Goal: Task Accomplishment & Management: Manage account settings

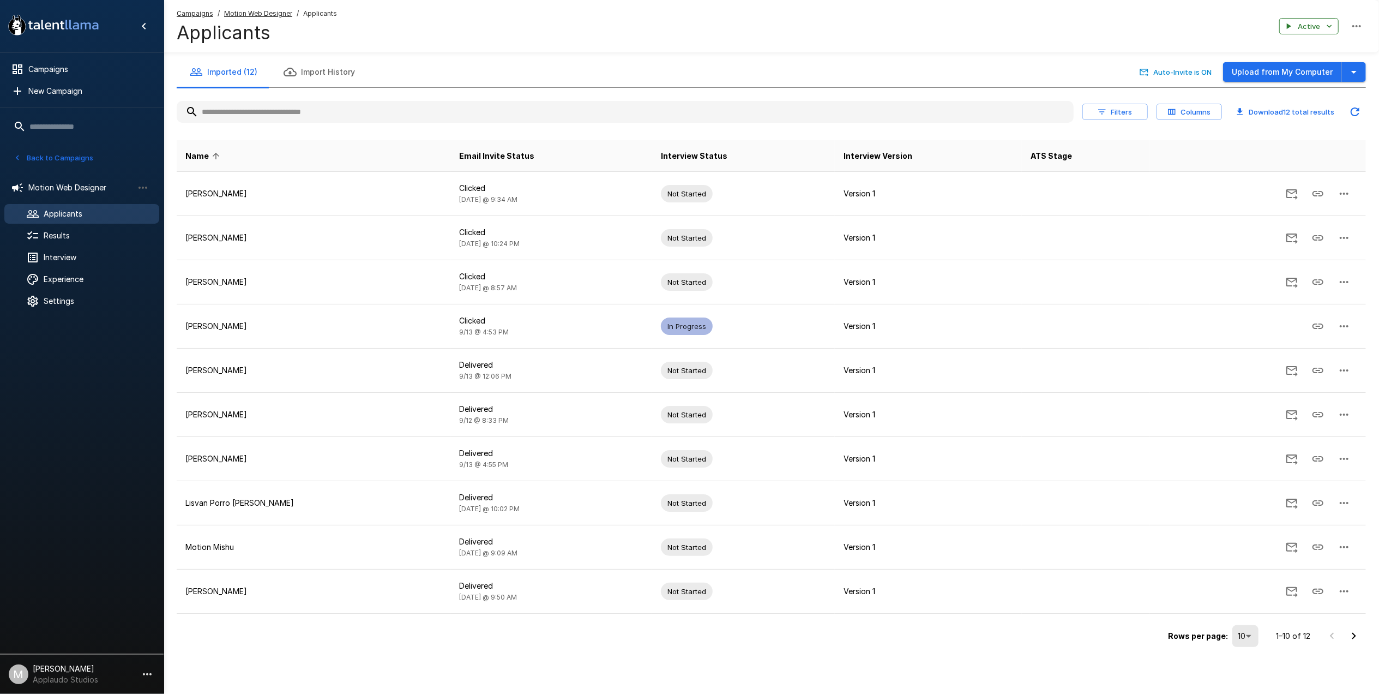
click at [67, 246] on ul "Motion Web Designer Applicants Results Interview Experience Settings" at bounding box center [82, 243] width 164 height 148
click at [65, 230] on div "Results" at bounding box center [81, 236] width 155 height 20
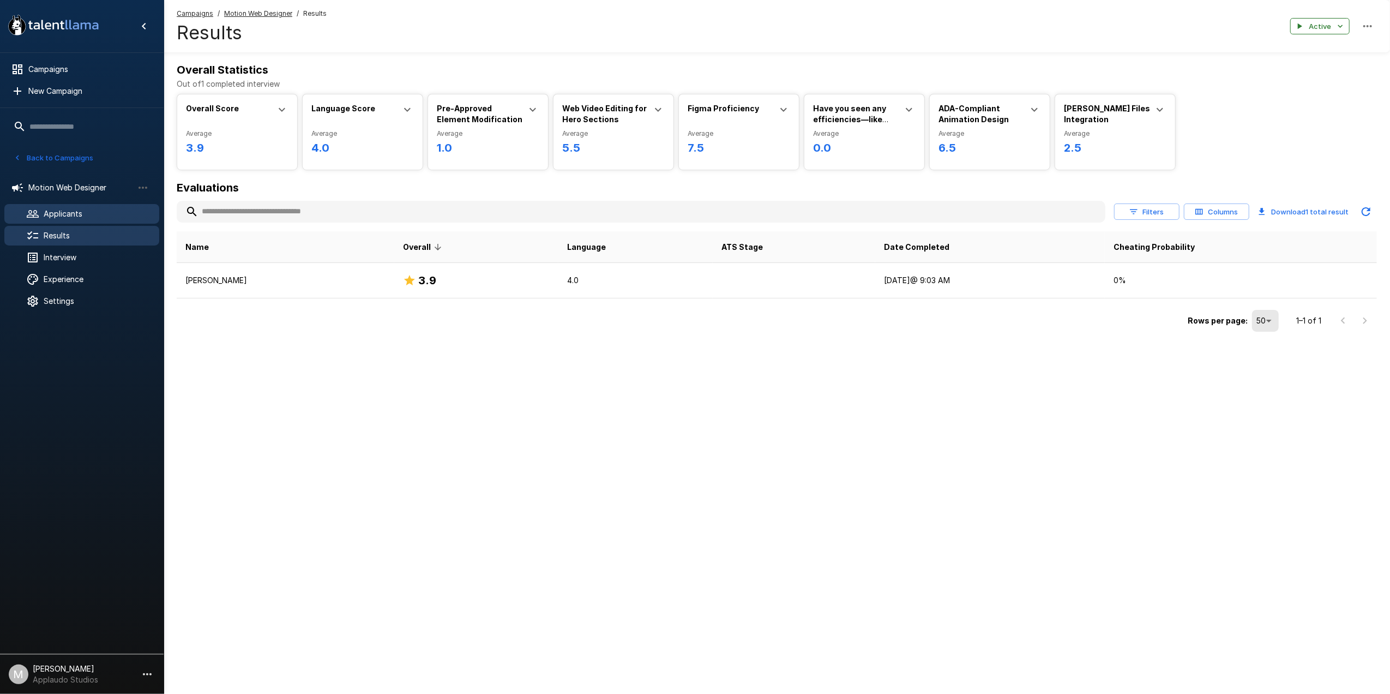
click at [74, 216] on span "Applicants" at bounding box center [97, 213] width 107 height 11
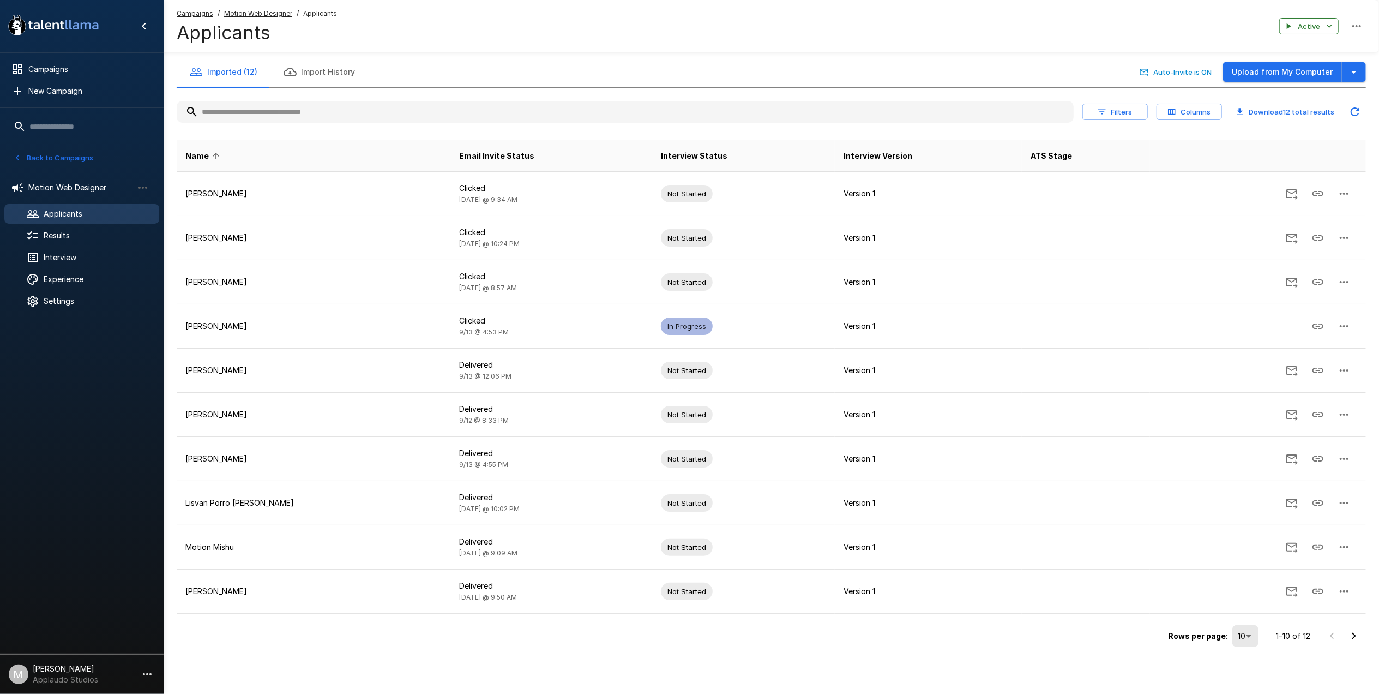
click at [1246, 630] on body ".st0{fill:#FFFFFF;} .st1{fill:#76a4ed;} Campaigns New Campaign Active 9 Data An…" at bounding box center [689, 347] width 1379 height 694
click at [1262, 630] on li "25" at bounding box center [1256, 632] width 32 height 20
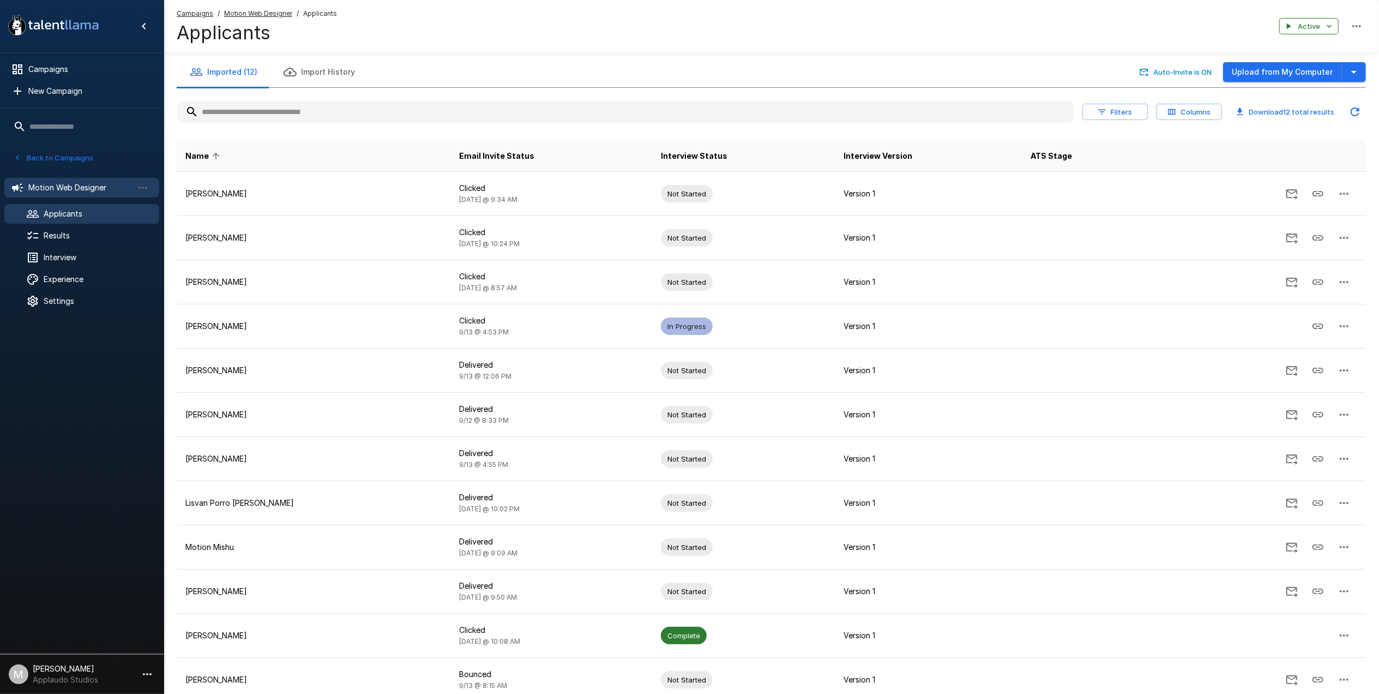
click at [67, 185] on span "Motion Web Designer" at bounding box center [80, 187] width 105 height 11
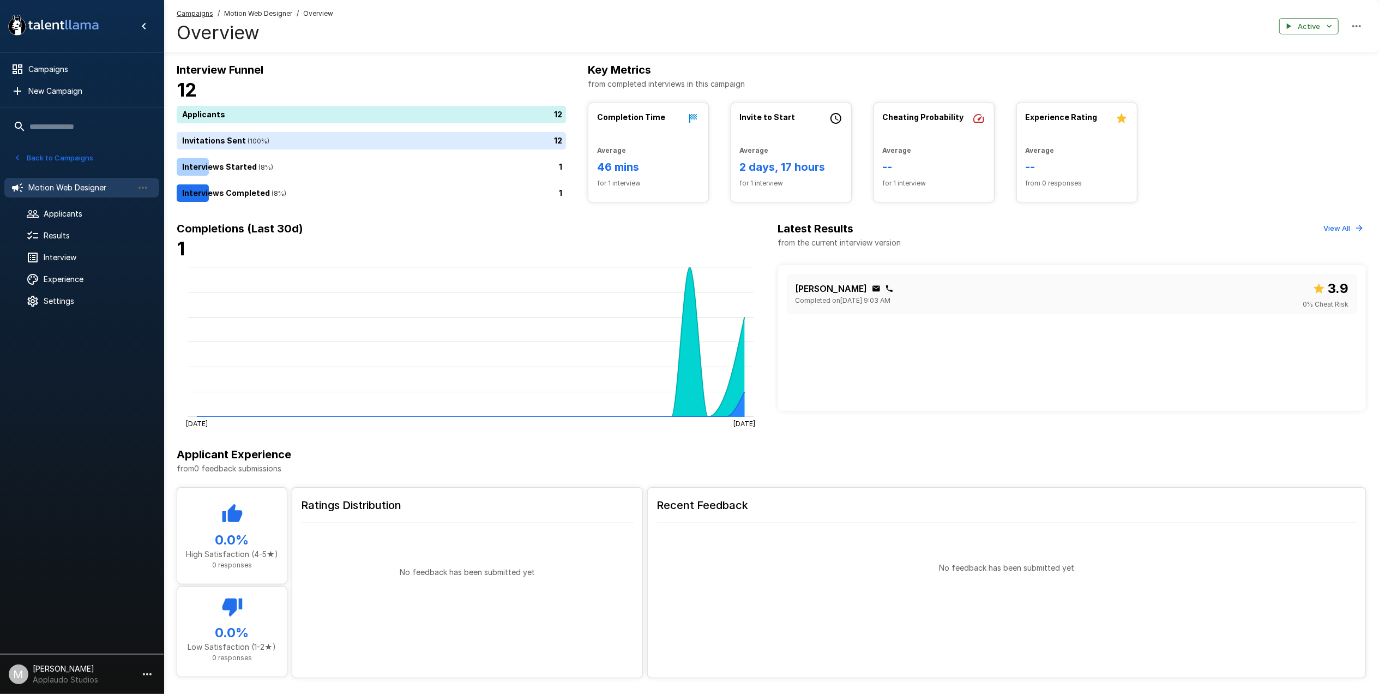
click at [77, 162] on button "Back to Campaigns" at bounding box center [53, 157] width 85 height 17
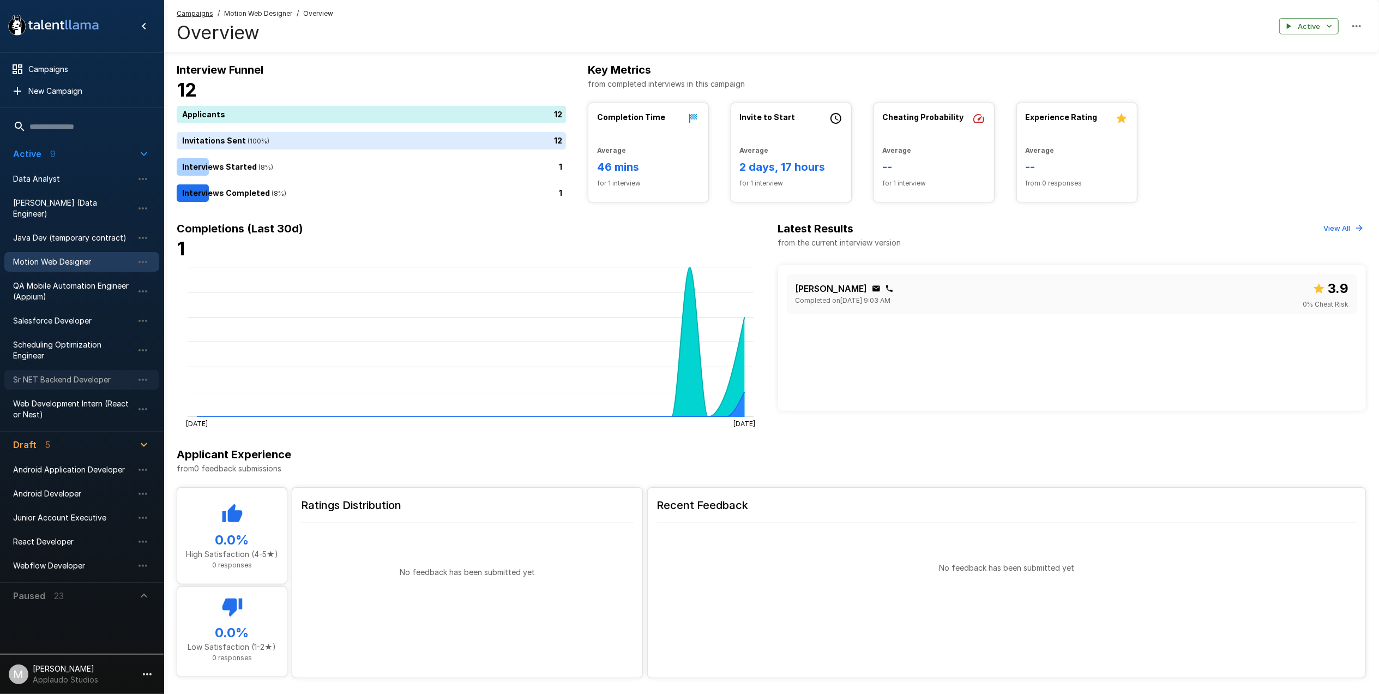
click at [63, 374] on span "Sr NET Backend Developer" at bounding box center [73, 379] width 120 height 11
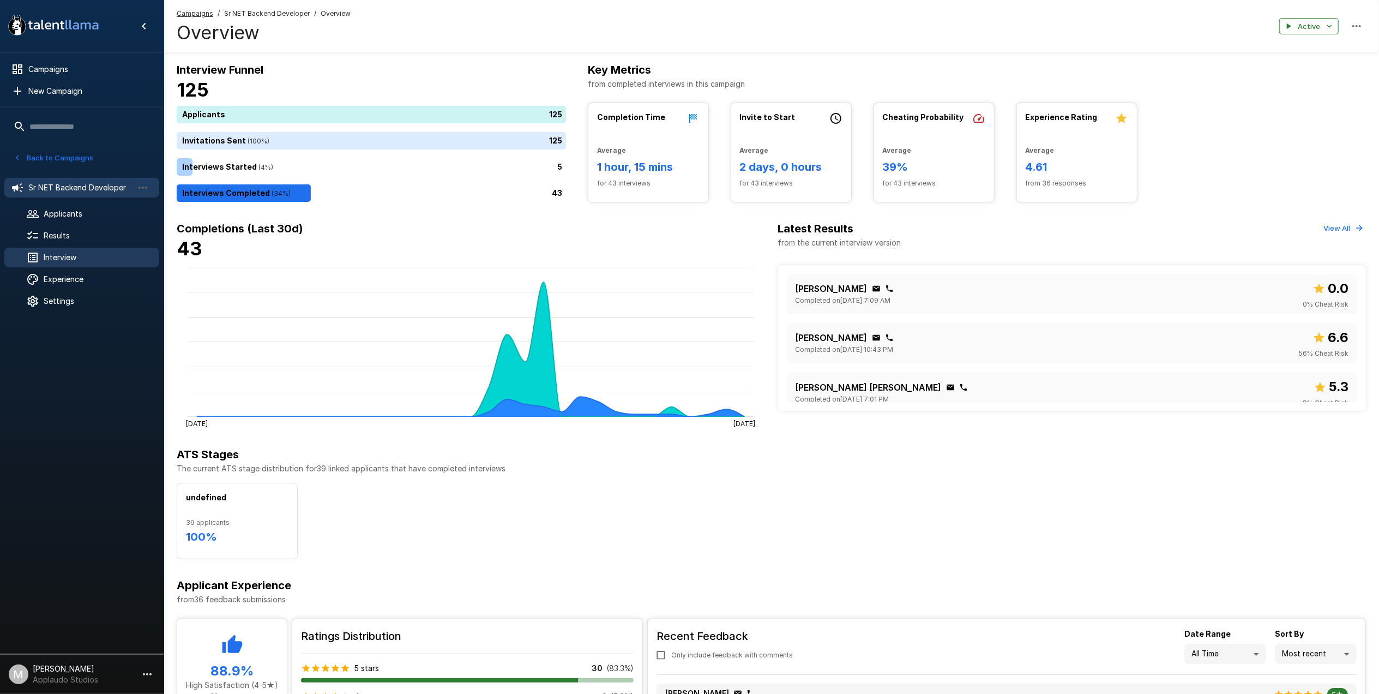
click at [68, 260] on span "Interview" at bounding box center [97, 257] width 107 height 11
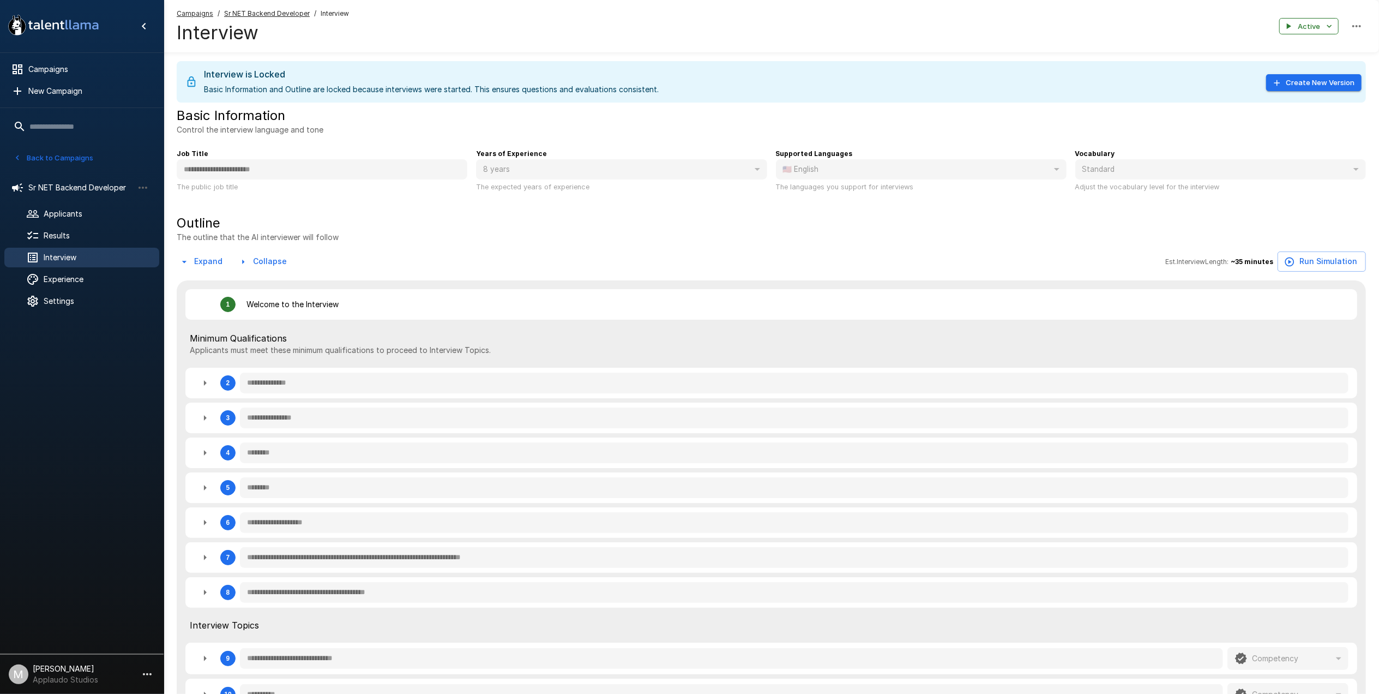
type textarea "*"
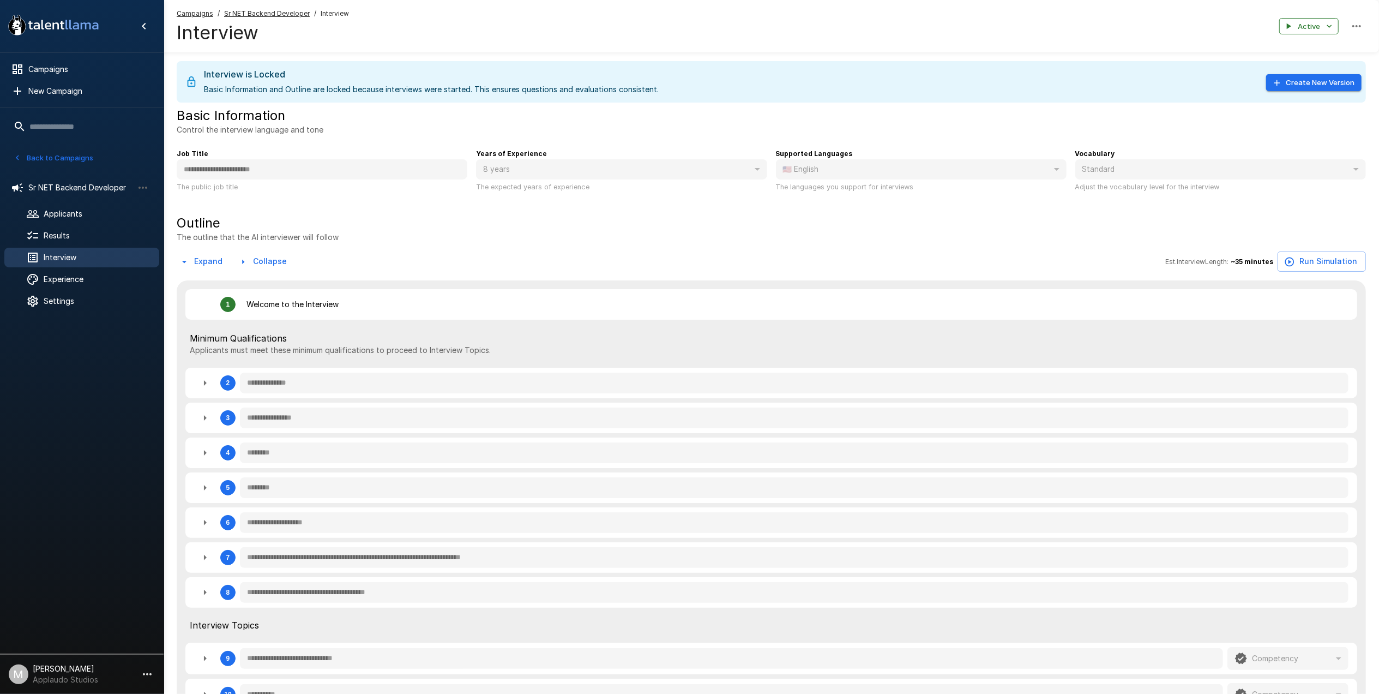
type textarea "*"
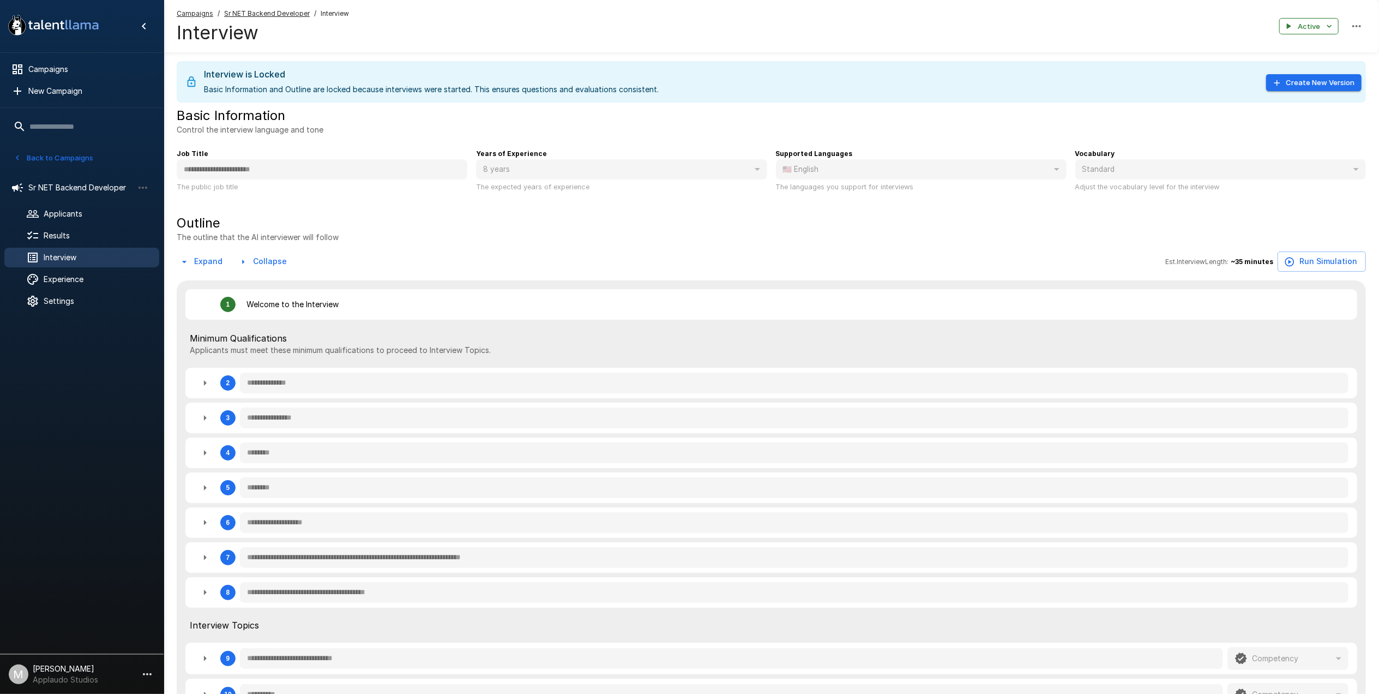
type textarea "*"
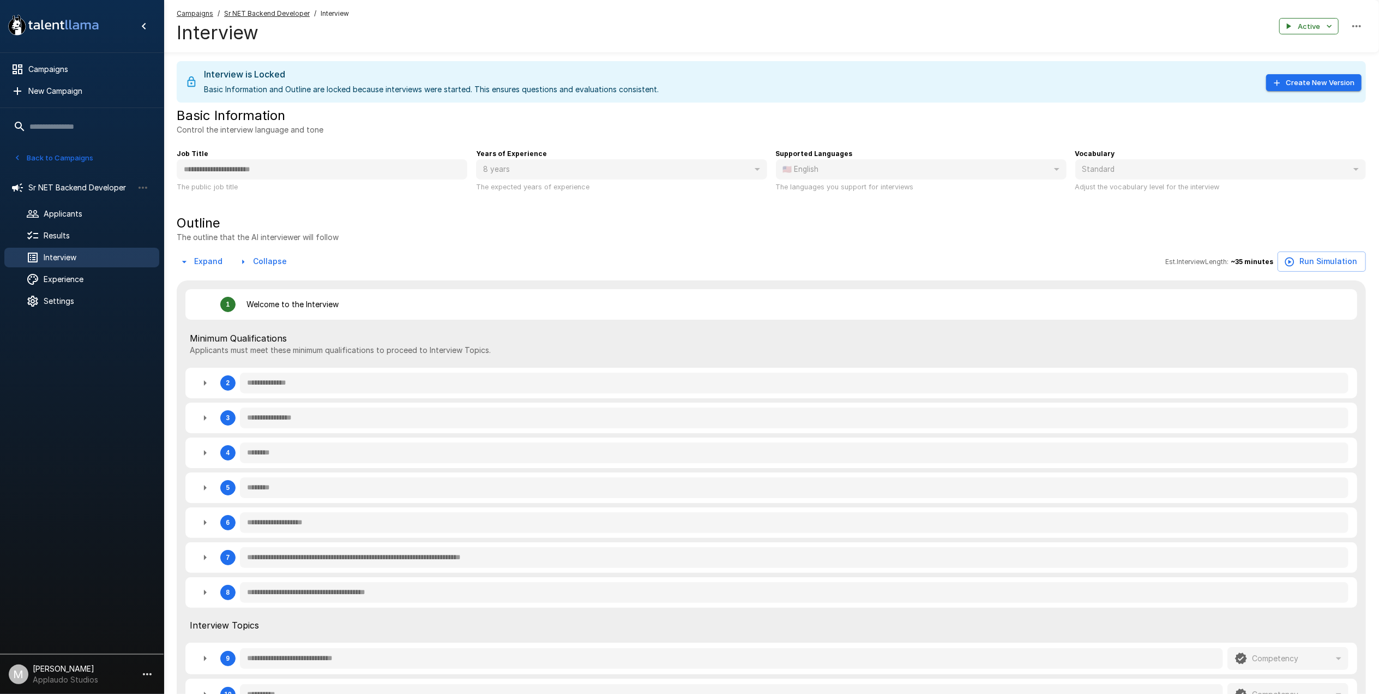
type textarea "*"
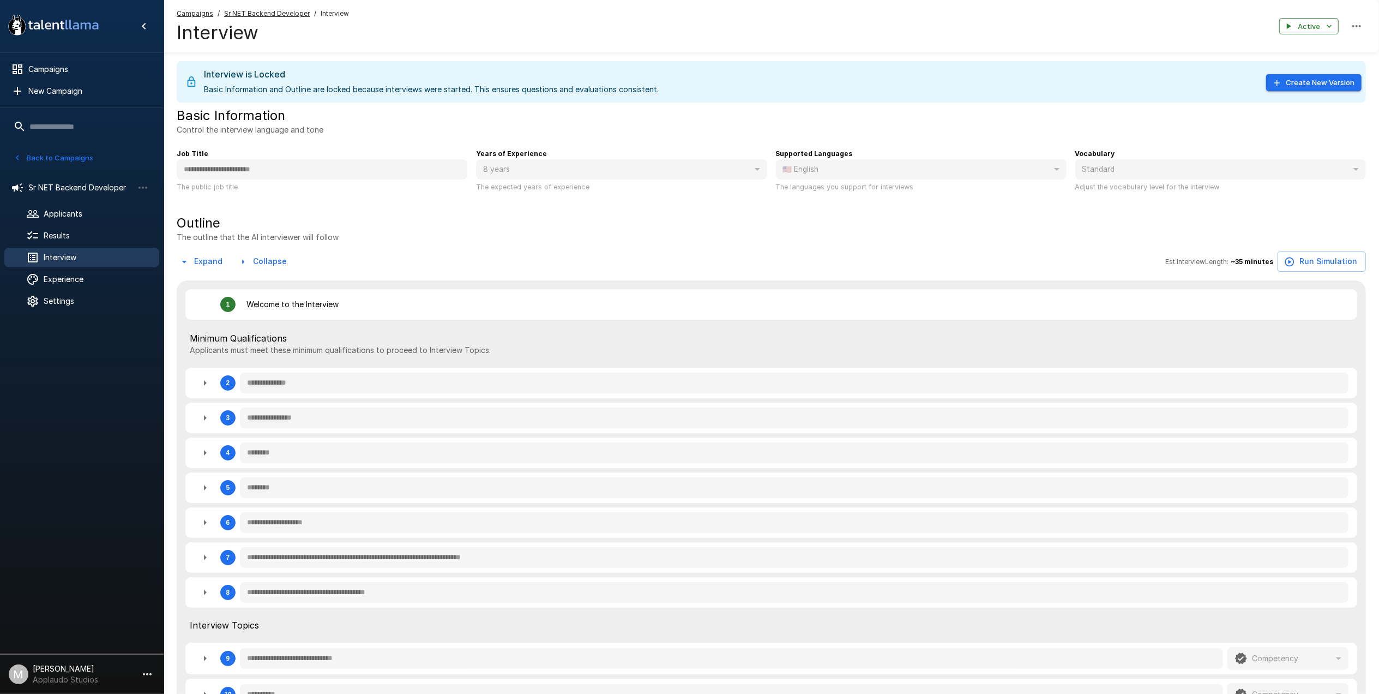
type textarea "*"
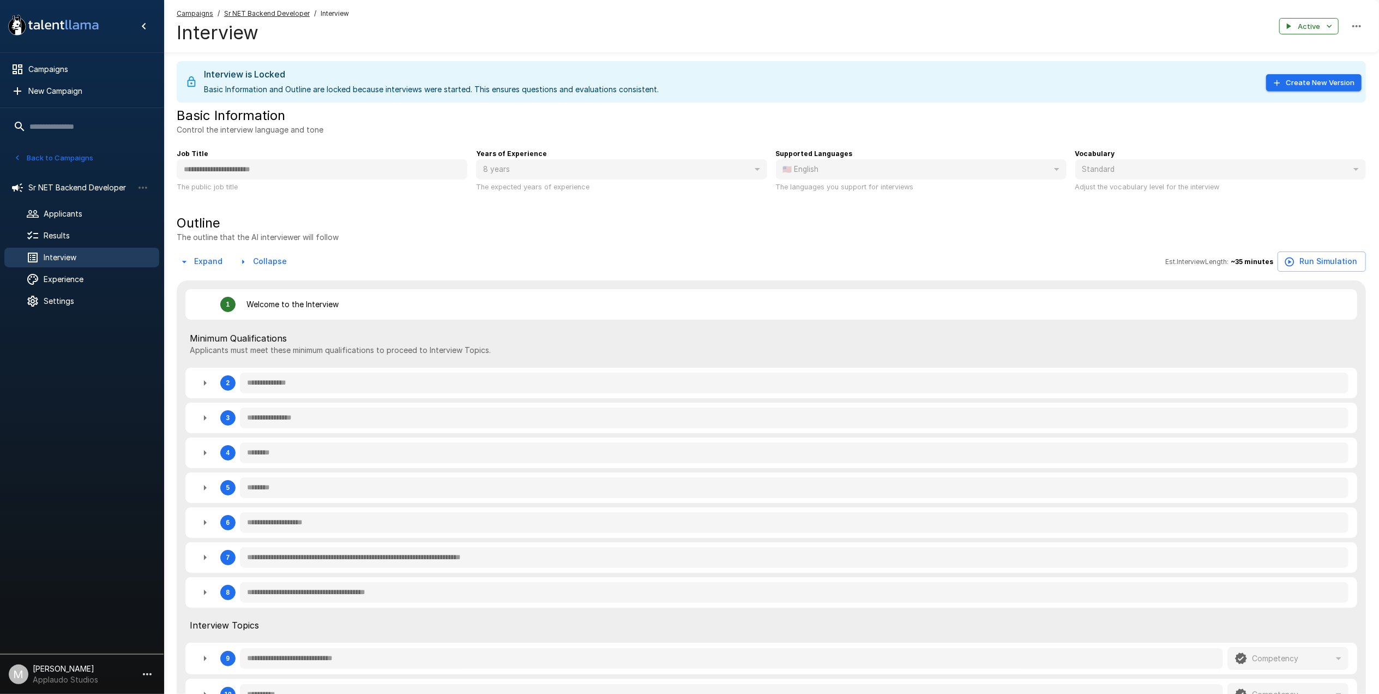
type textarea "*"
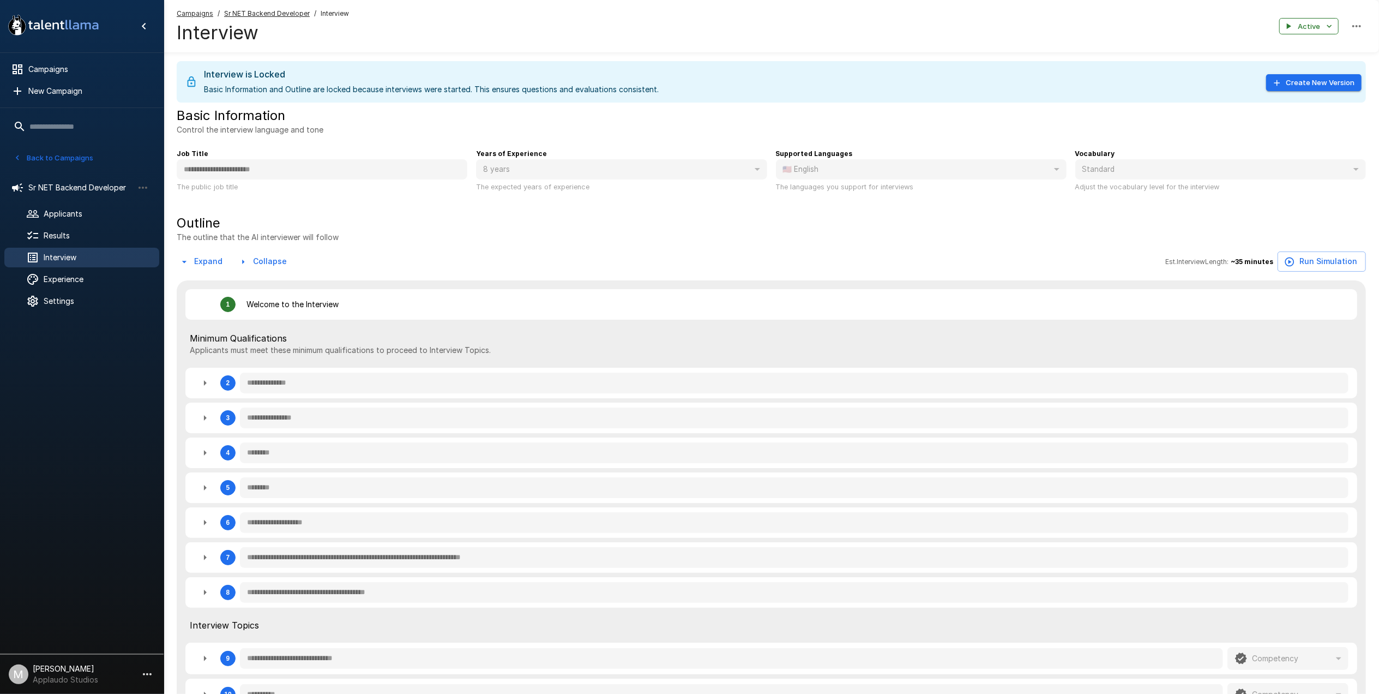
type textarea "*"
click at [48, 243] on div "Results" at bounding box center [81, 236] width 155 height 20
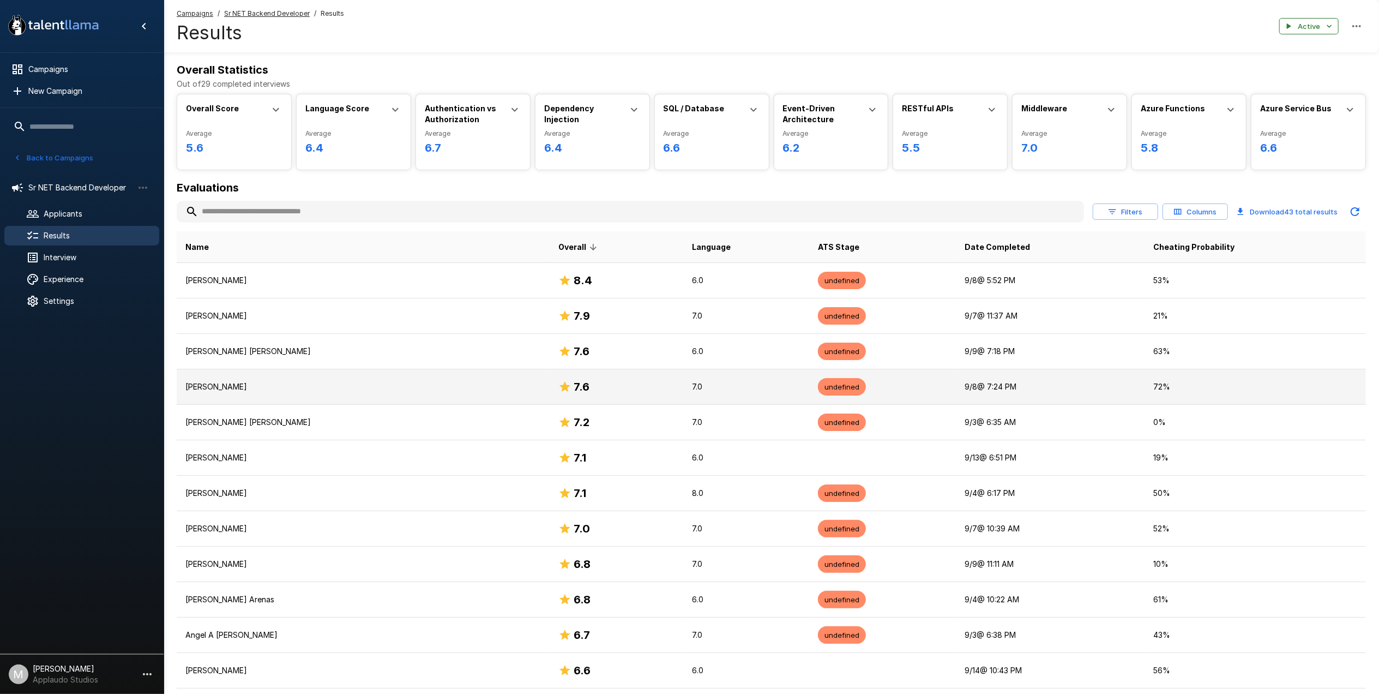
click at [241, 387] on p "[PERSON_NAME]" at bounding box center [362, 386] width 355 height 11
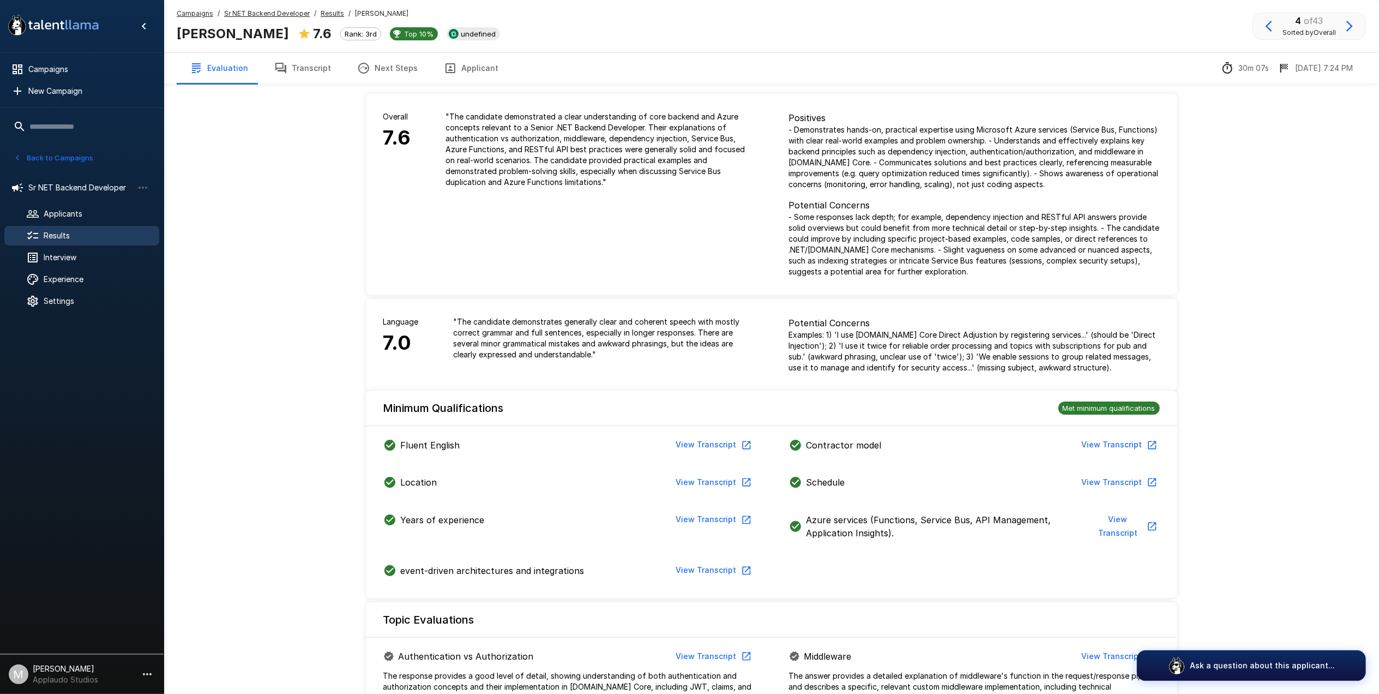
click at [319, 73] on button "Transcript" at bounding box center [302, 68] width 83 height 31
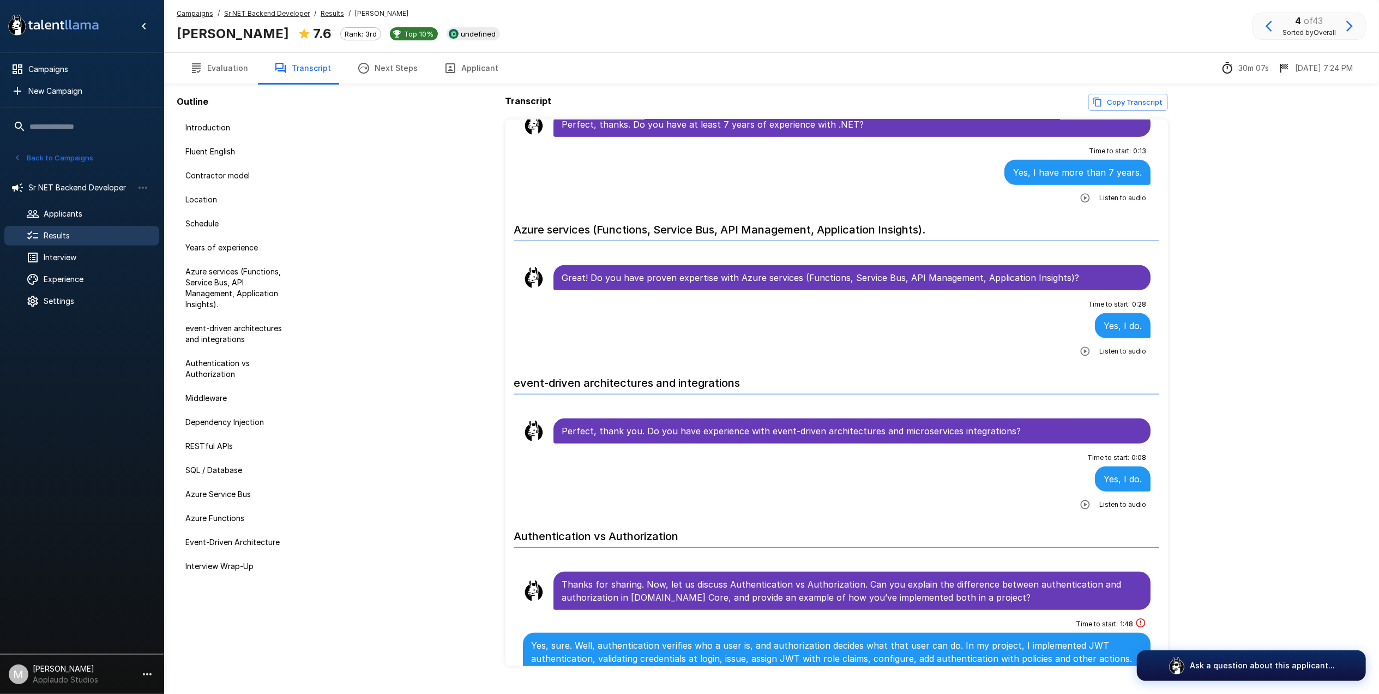
scroll to position [1235, 0]
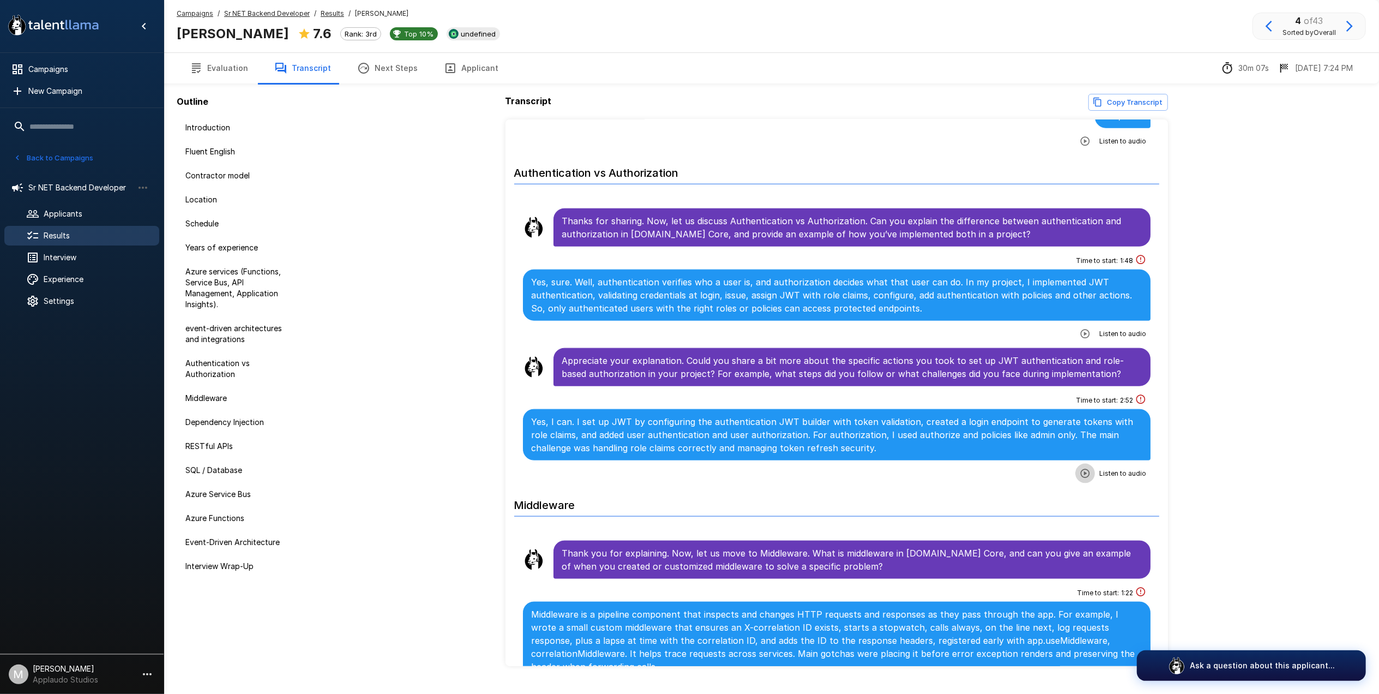
click at [1080, 469] on icon "button" at bounding box center [1085, 473] width 11 height 11
click at [1036, 470] on icon "button" at bounding box center [1040, 473] width 9 height 9
click at [221, 75] on button "Evaluation" at bounding box center [219, 68] width 85 height 31
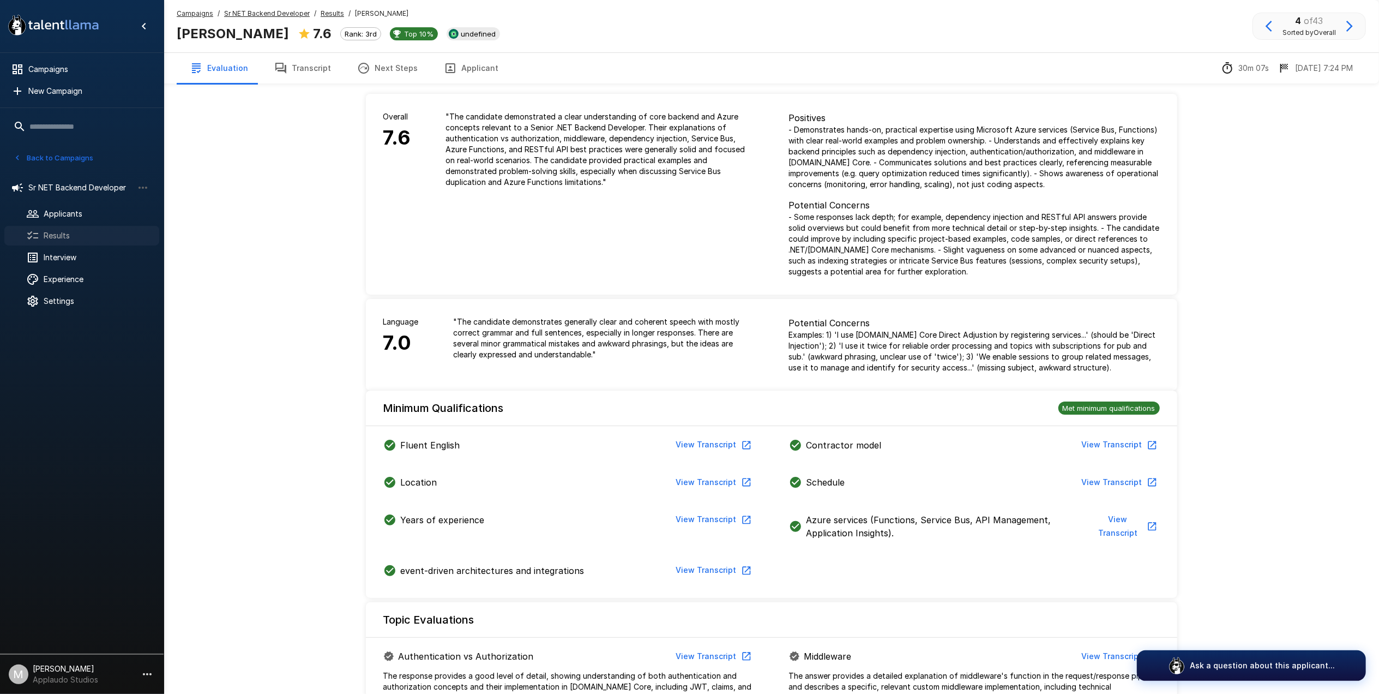
click at [87, 231] on span "Results" at bounding box center [97, 235] width 107 height 11
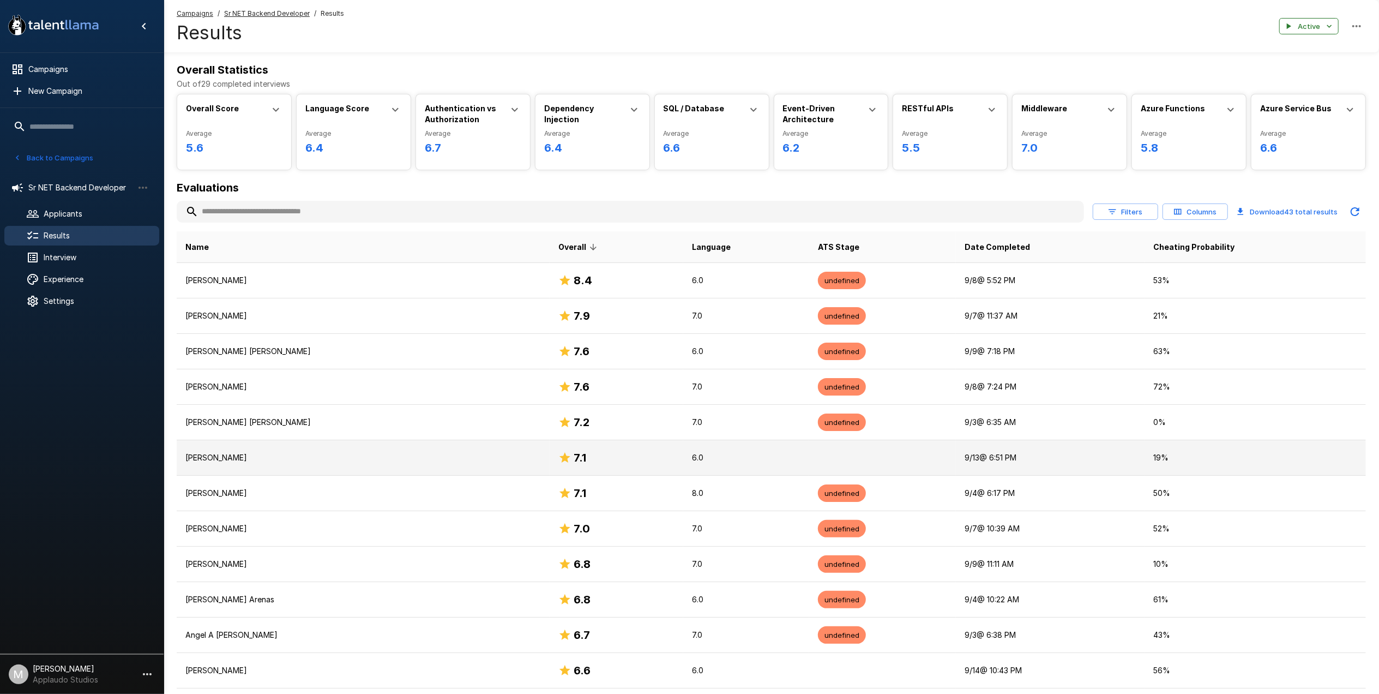
click at [460, 468] on td "[PERSON_NAME]" at bounding box center [363, 457] width 373 height 35
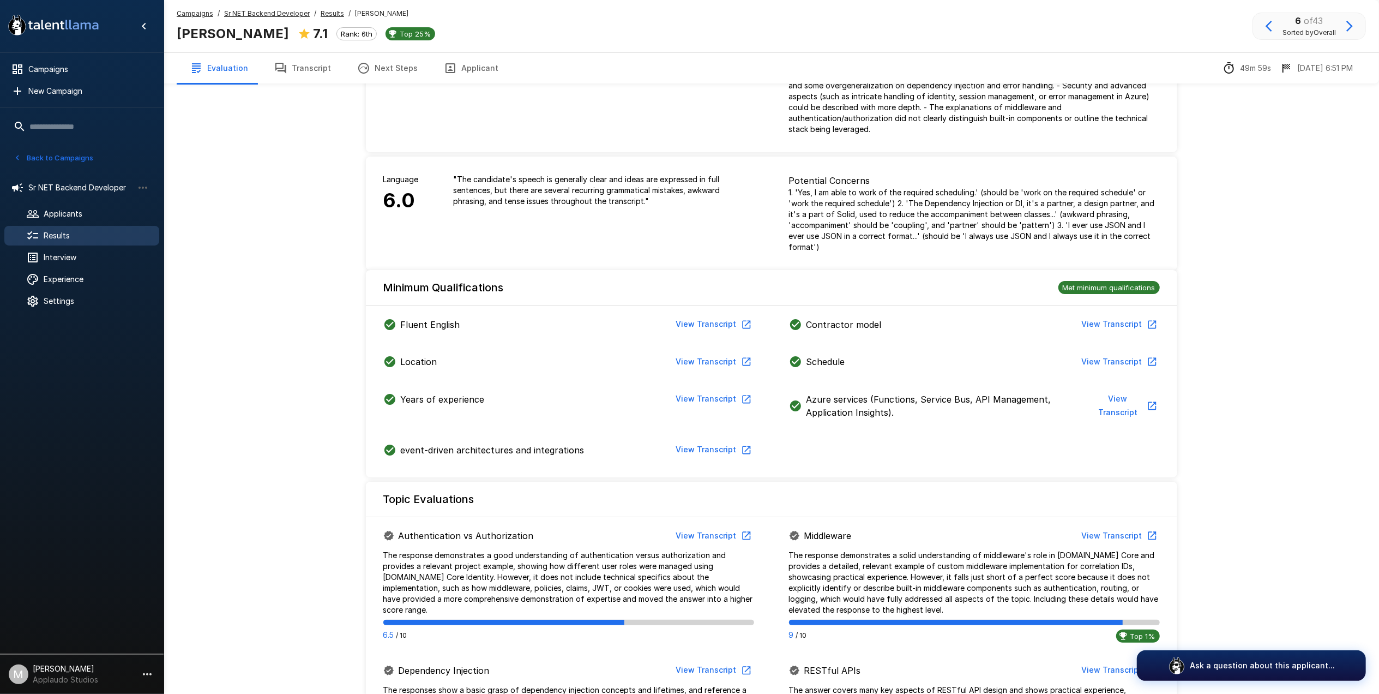
click at [284, 66] on icon "button" at bounding box center [280, 68] width 13 height 13
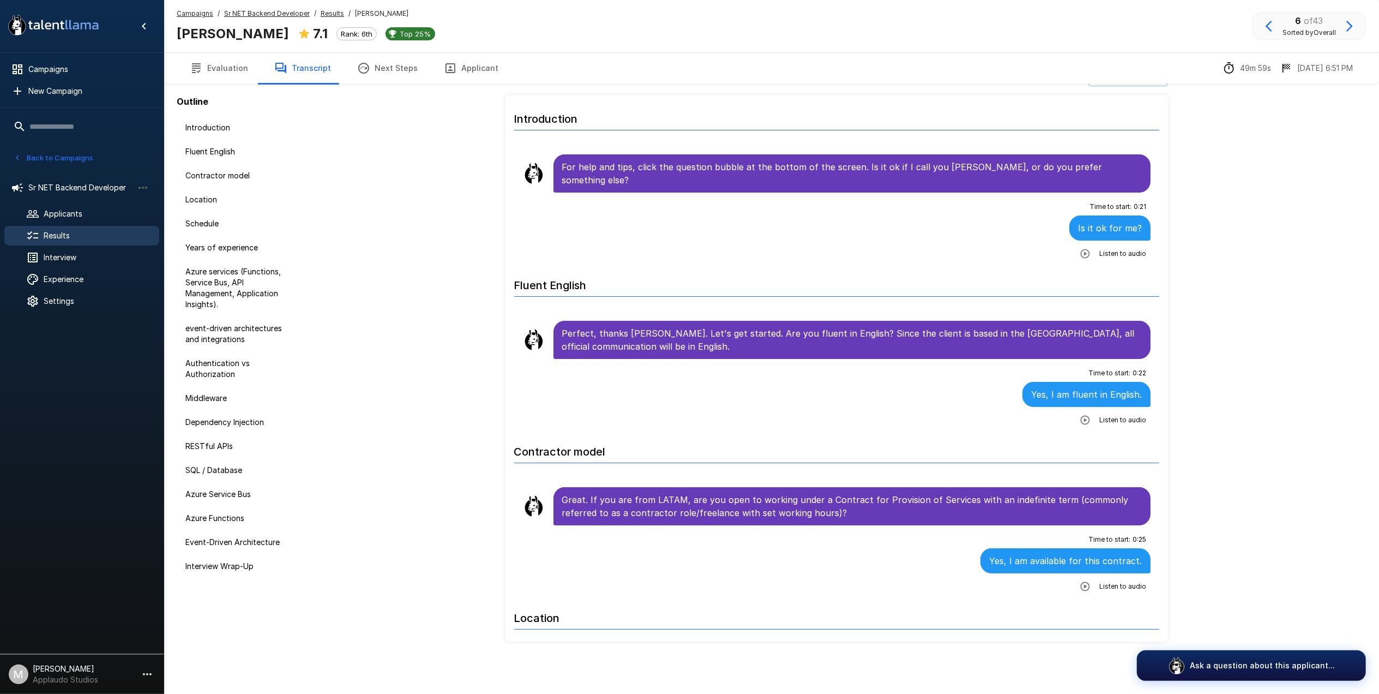
scroll to position [25, 0]
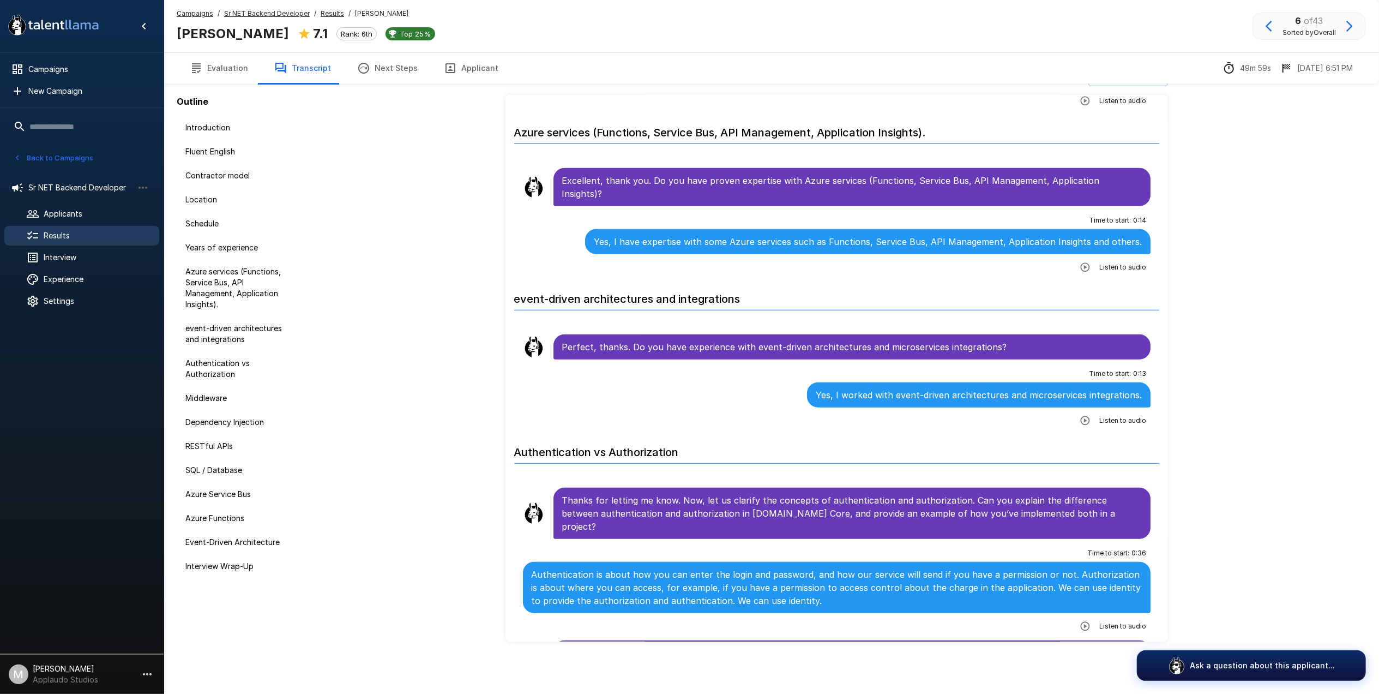
scroll to position [1235, 0]
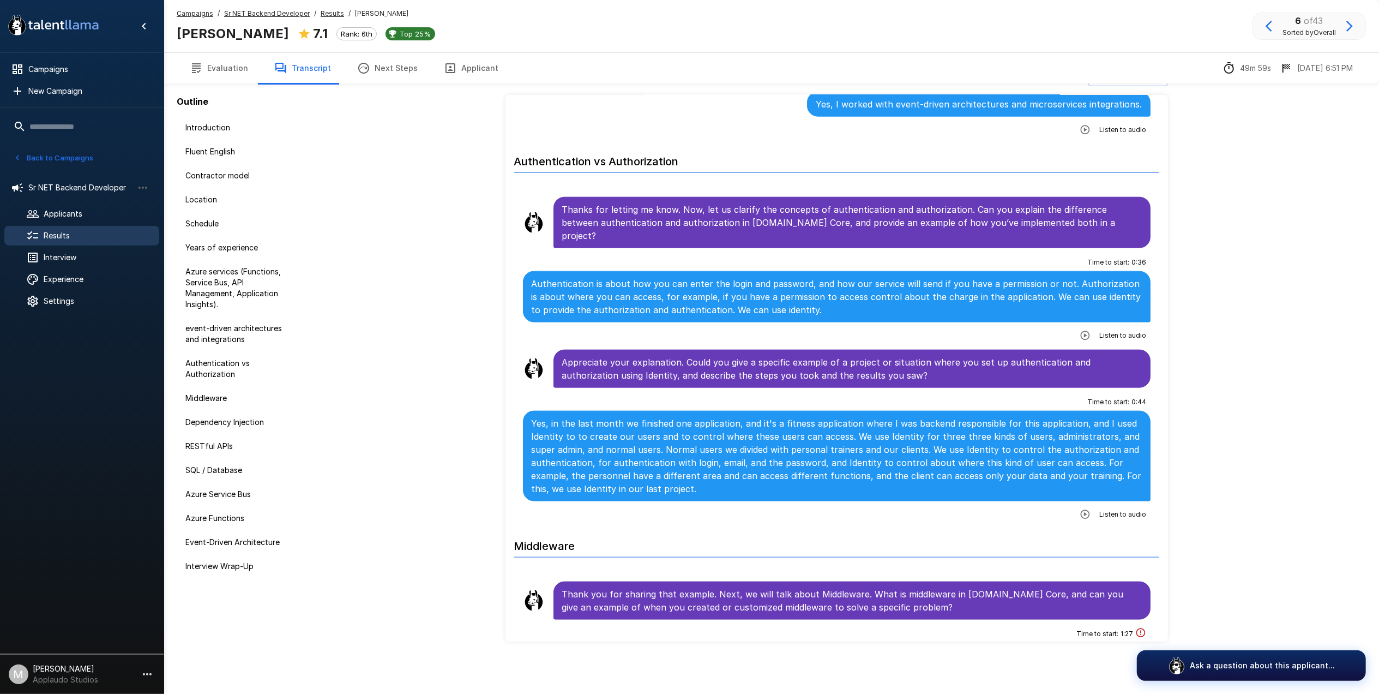
click at [1075, 504] on button "button" at bounding box center [1085, 514] width 20 height 20
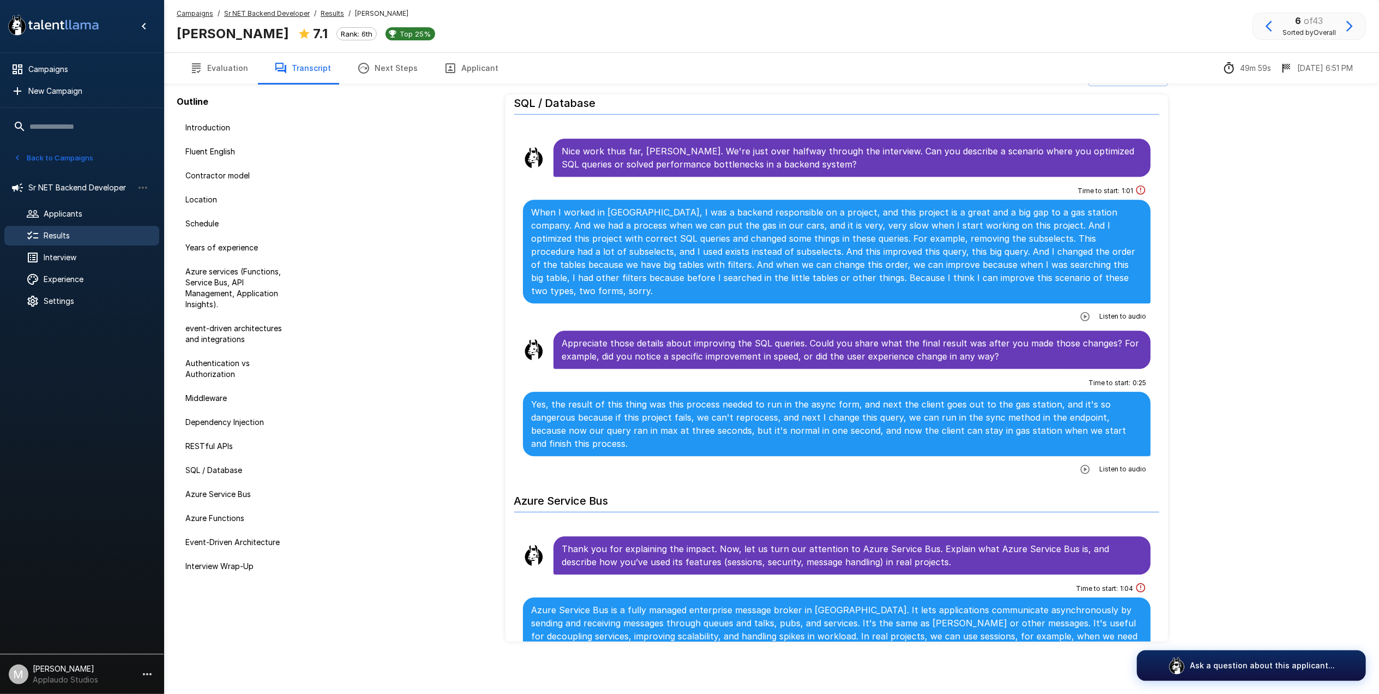
scroll to position [3053, 0]
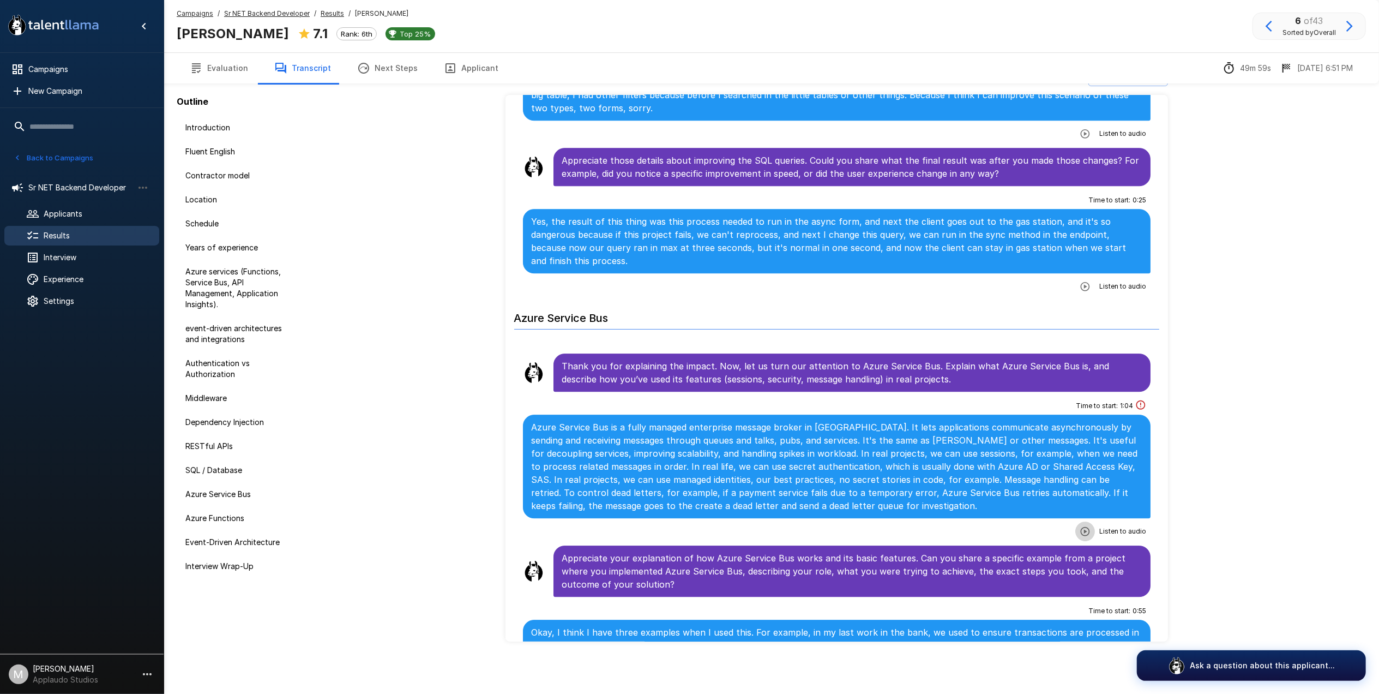
click at [1078, 521] on button "button" at bounding box center [1085, 531] width 20 height 20
click at [94, 238] on span "Results" at bounding box center [97, 235] width 107 height 11
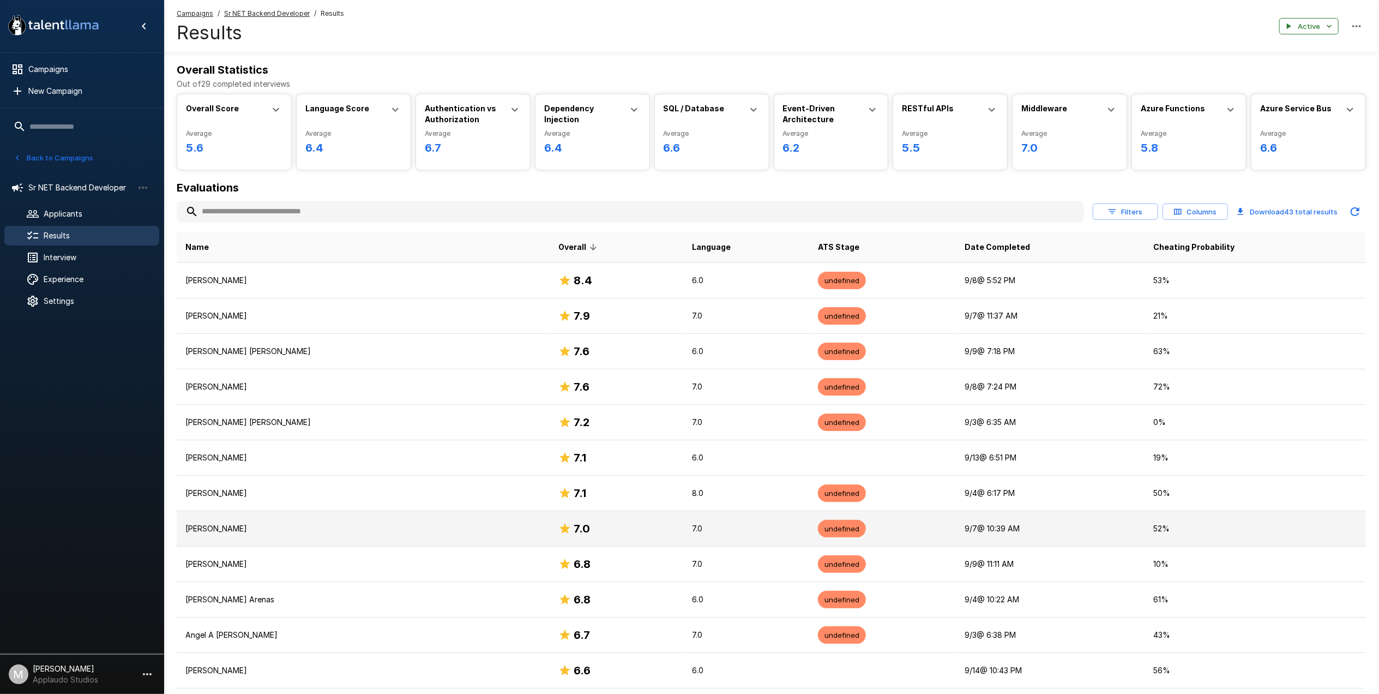
click at [439, 532] on p "[PERSON_NAME]" at bounding box center [362, 528] width 355 height 11
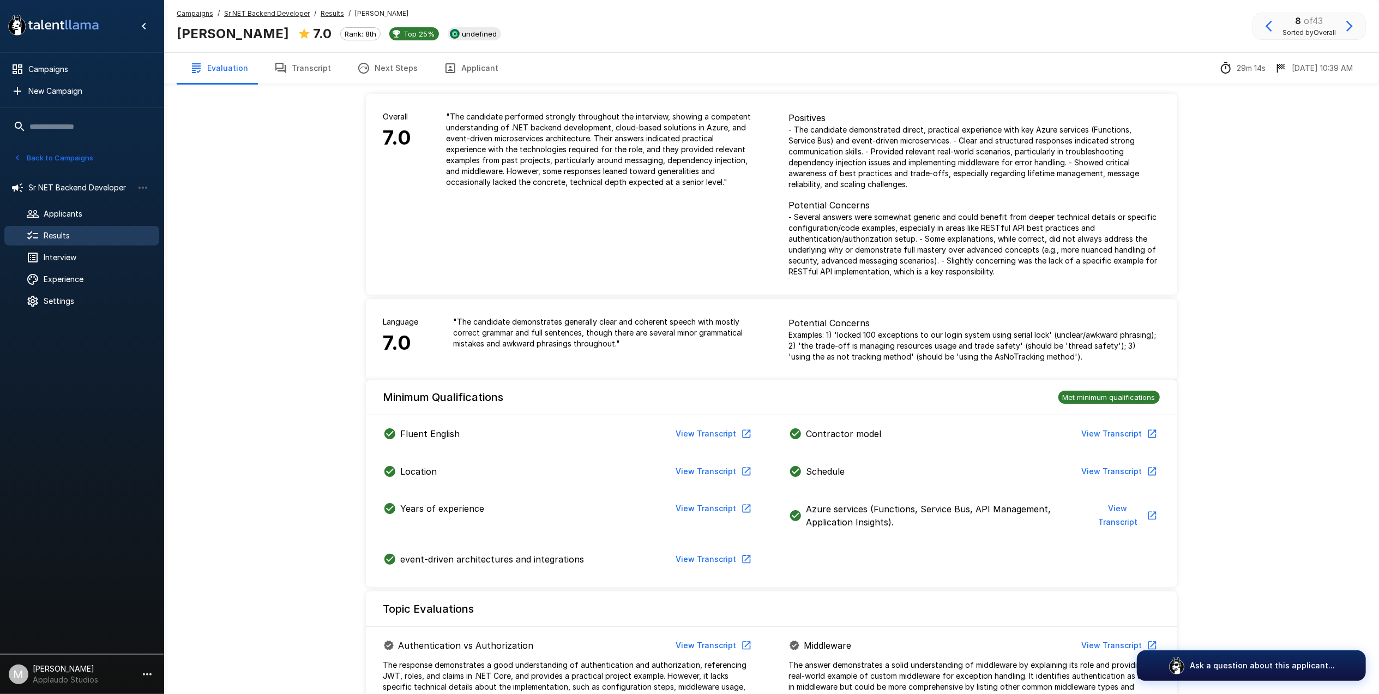
click at [299, 60] on button "Transcript" at bounding box center [302, 68] width 83 height 31
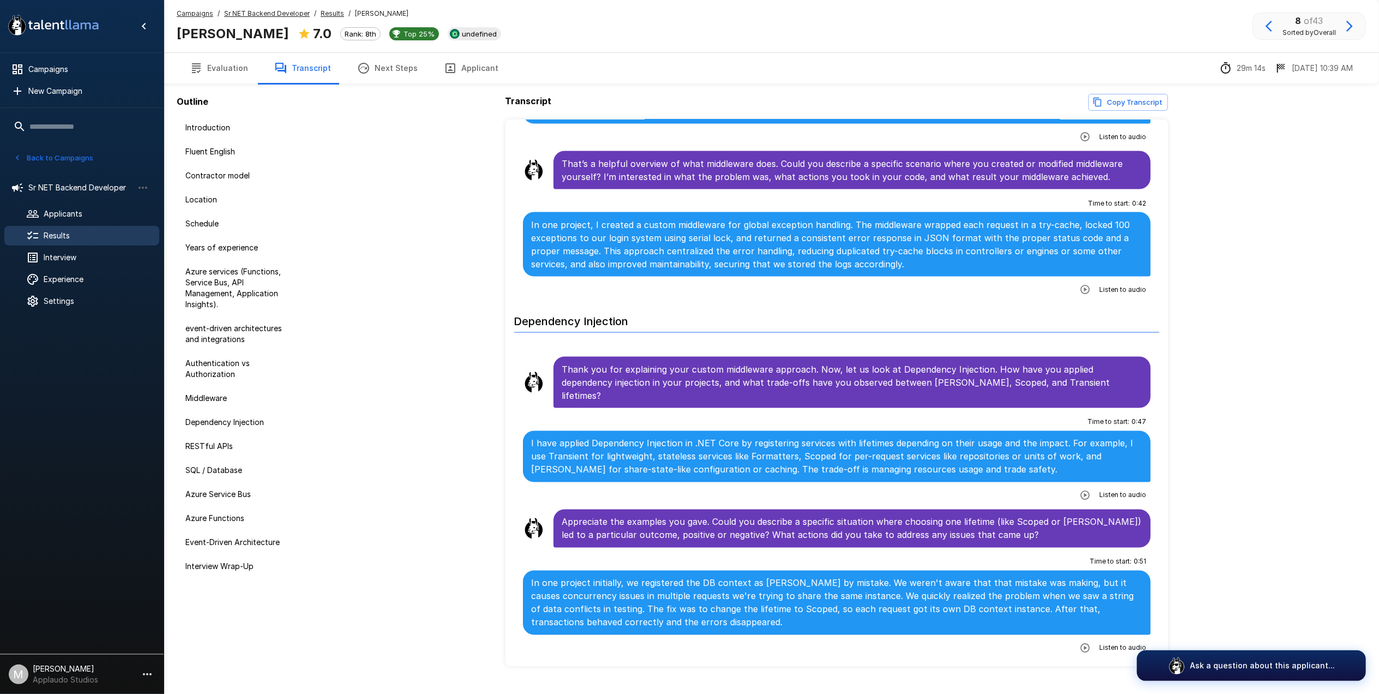
scroll to position [2035, 0]
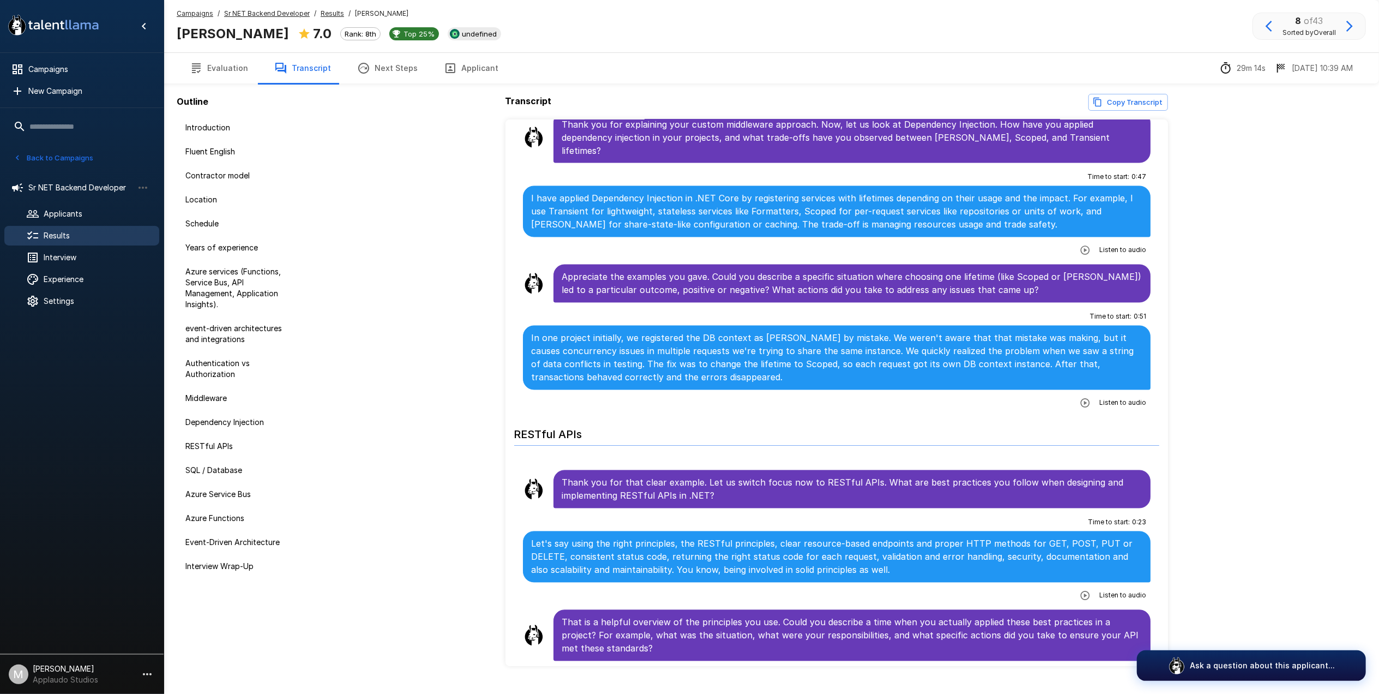
click at [1065, 400] on div "Time to start : 0 : 51 In one project initially, we registered the DB context a…" at bounding box center [837, 360] width 628 height 104
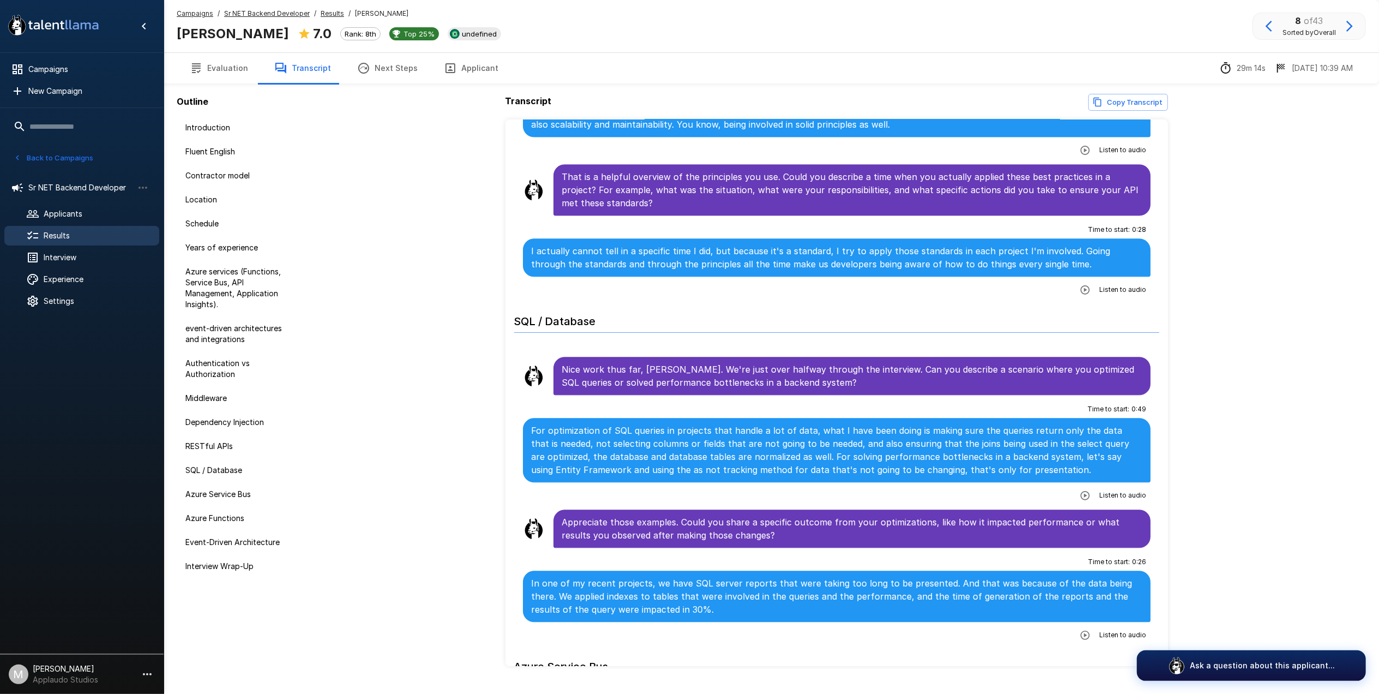
scroll to position [2690, 0]
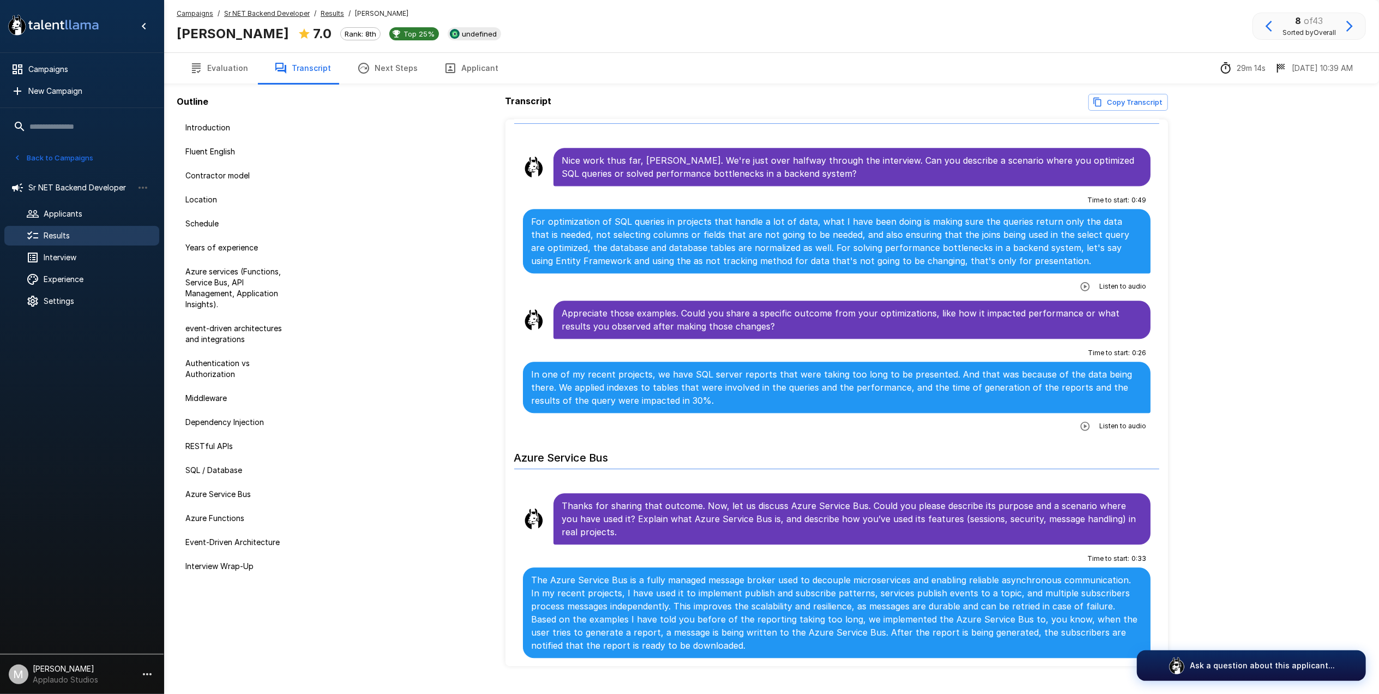
click at [1081, 291] on icon "button" at bounding box center [1085, 285] width 9 height 9
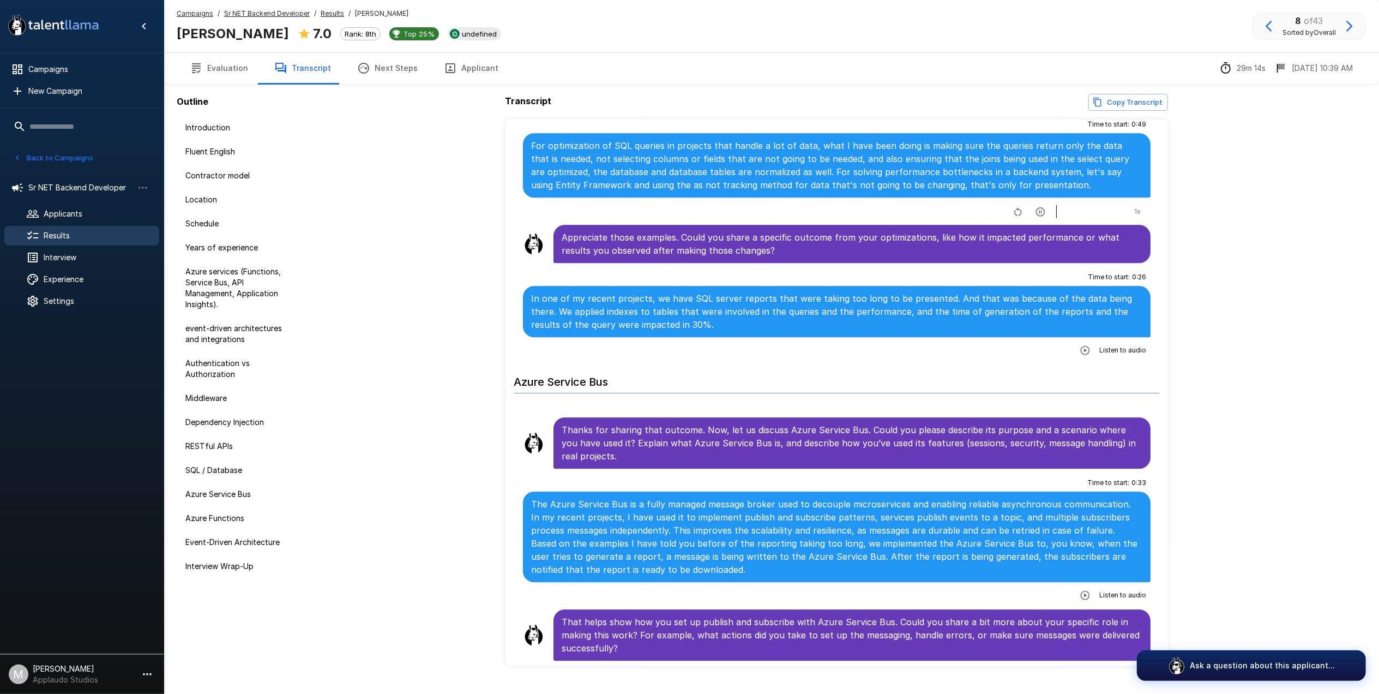
scroll to position [2762, 0]
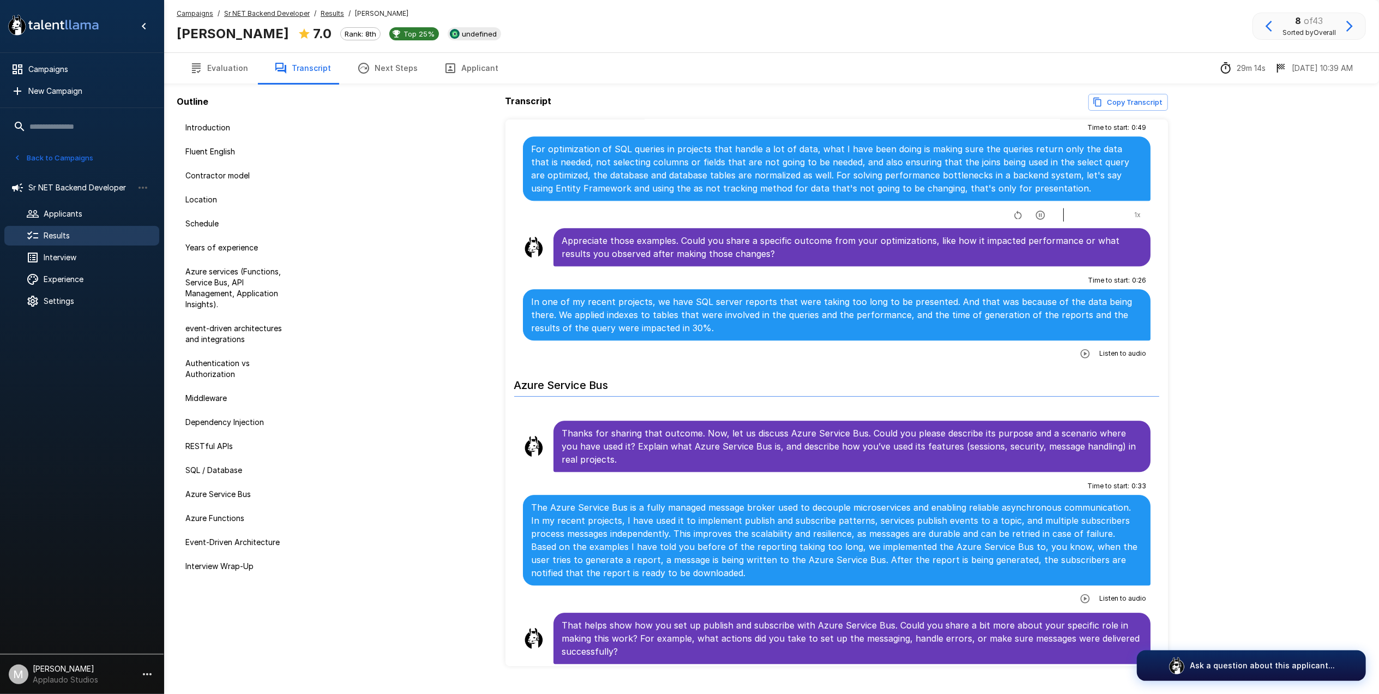
click at [1038, 216] on button "button" at bounding box center [1040, 215] width 20 height 20
